Goal: Find contact information: Find contact information

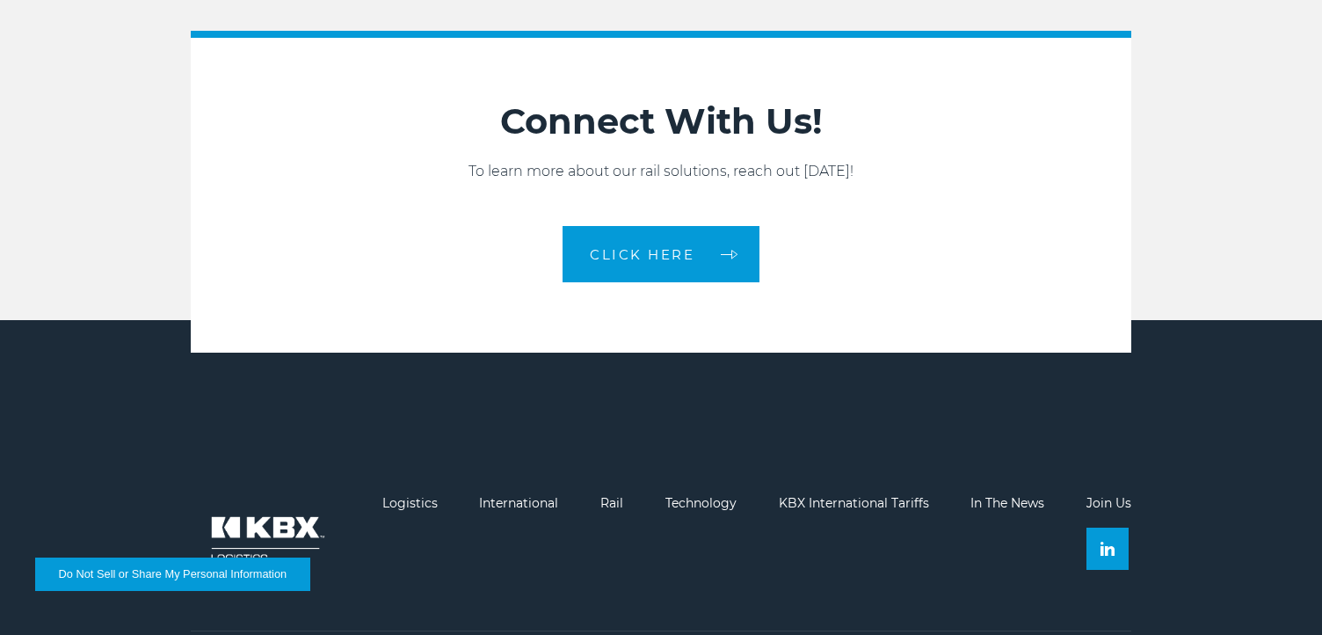
scroll to position [2877, 0]
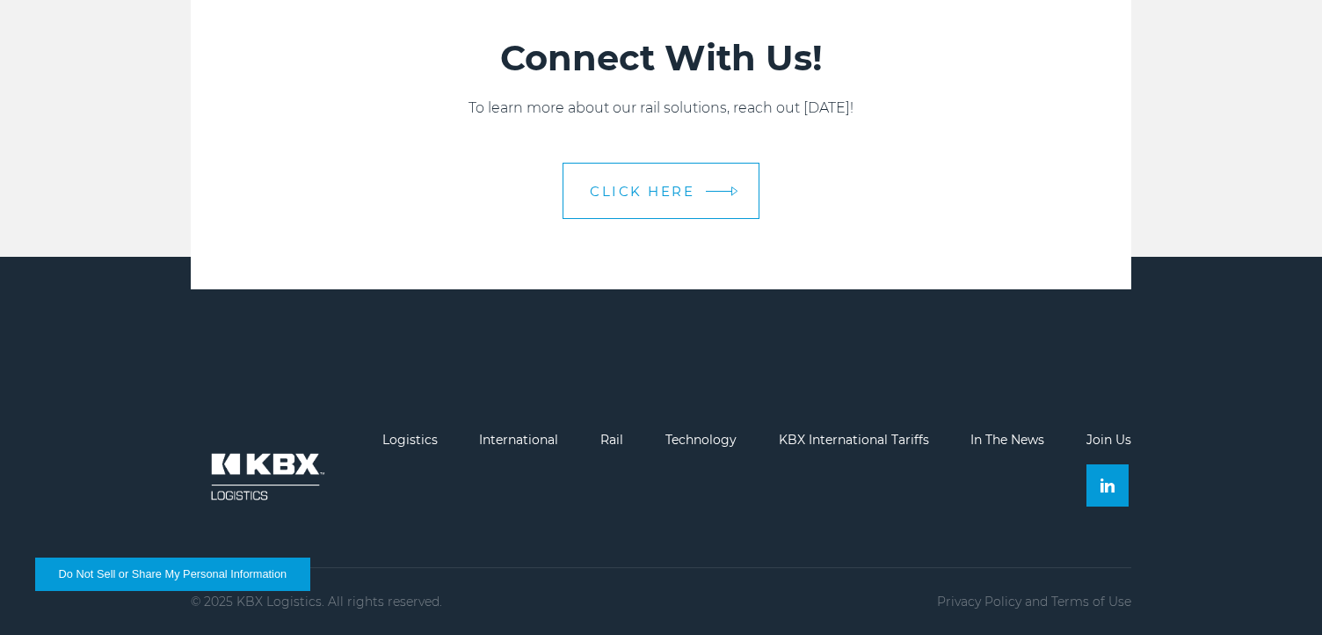
click at [646, 207] on link "CLICK HERE" at bounding box center [661, 191] width 197 height 56
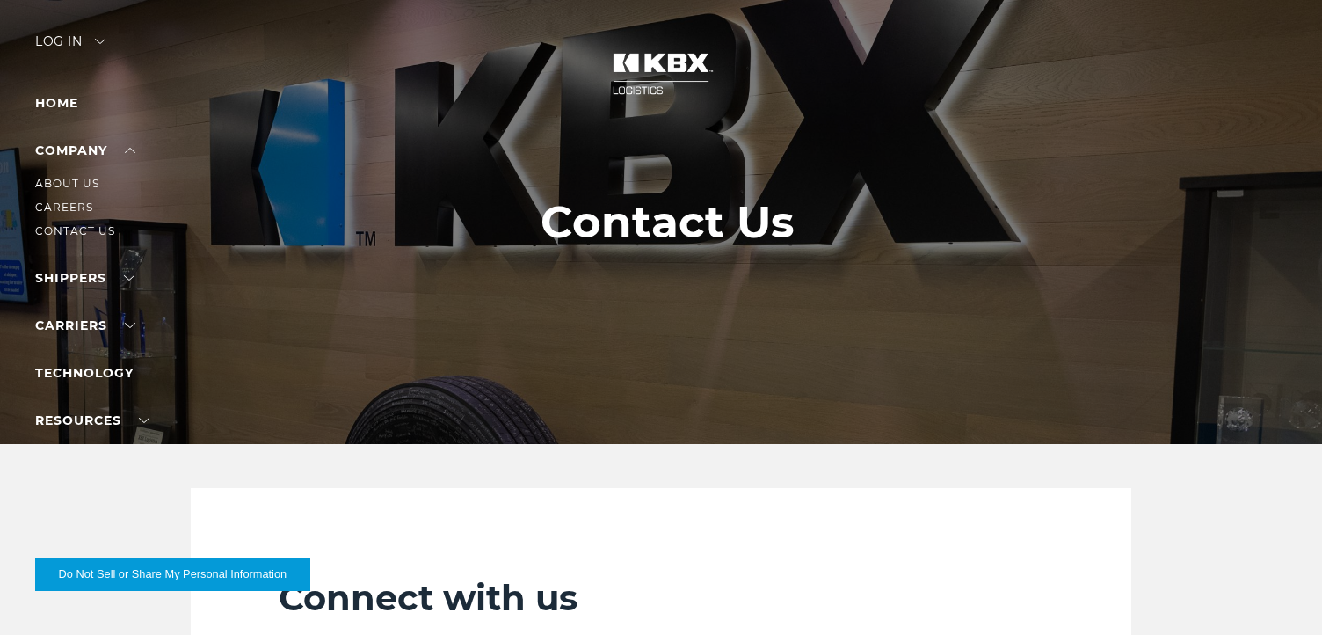
click at [72, 223] on li "Contact Us" at bounding box center [111, 231] width 153 height 19
click at [72, 225] on link "Contact Us" at bounding box center [75, 230] width 80 height 13
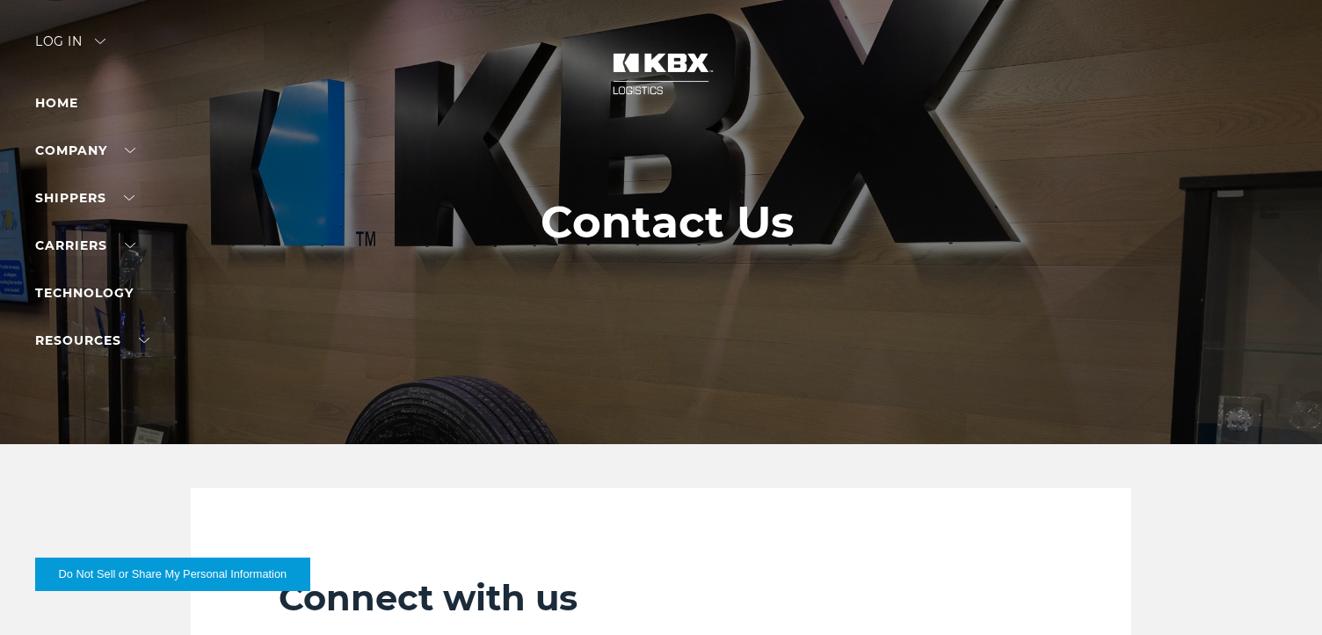
click at [644, 69] on img at bounding box center [661, 73] width 132 height 77
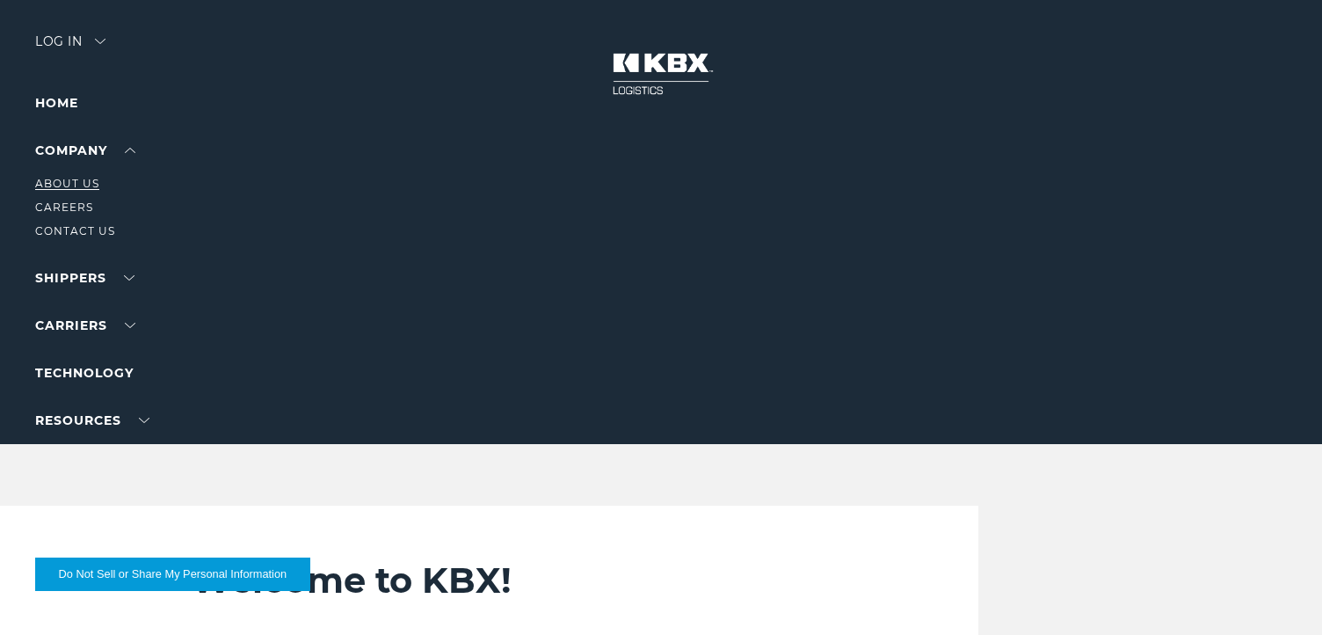
click at [80, 179] on link "About Us" at bounding box center [67, 183] width 64 height 13
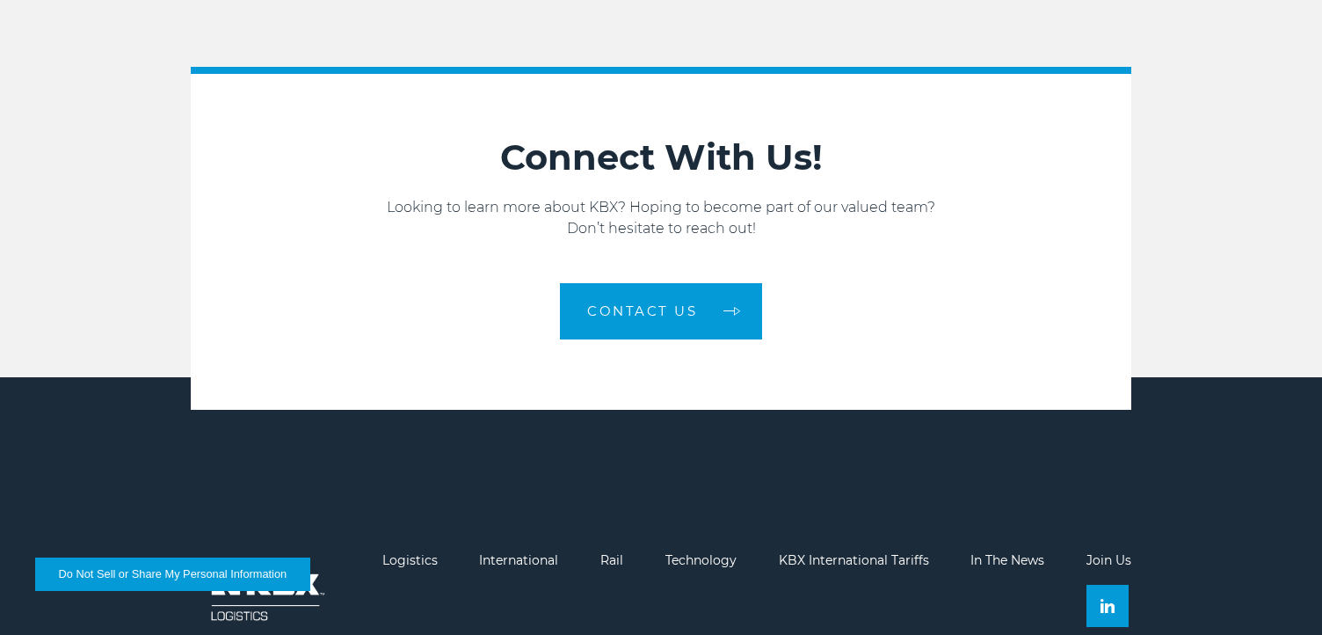
scroll to position [2812, 0]
